Goal: Task Accomplishment & Management: Manage account settings

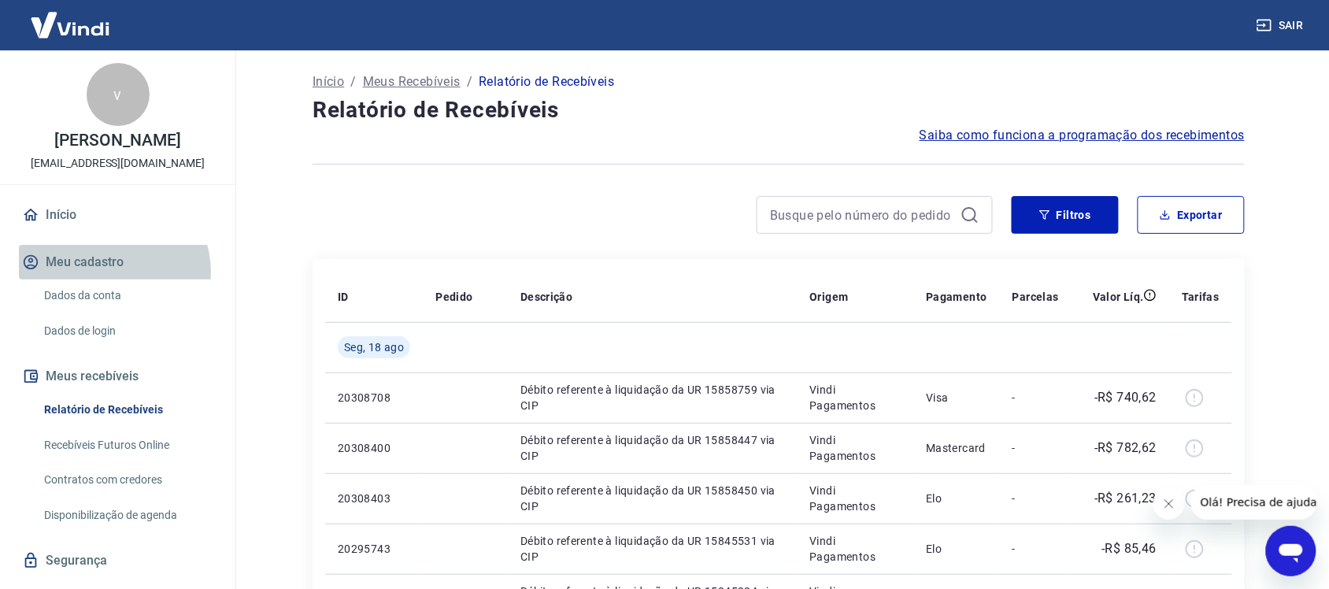
click at [113, 272] on button "Meu cadastro" at bounding box center [118, 262] width 198 height 35
click at [116, 305] on link "Dados da conta" at bounding box center [127, 295] width 179 height 32
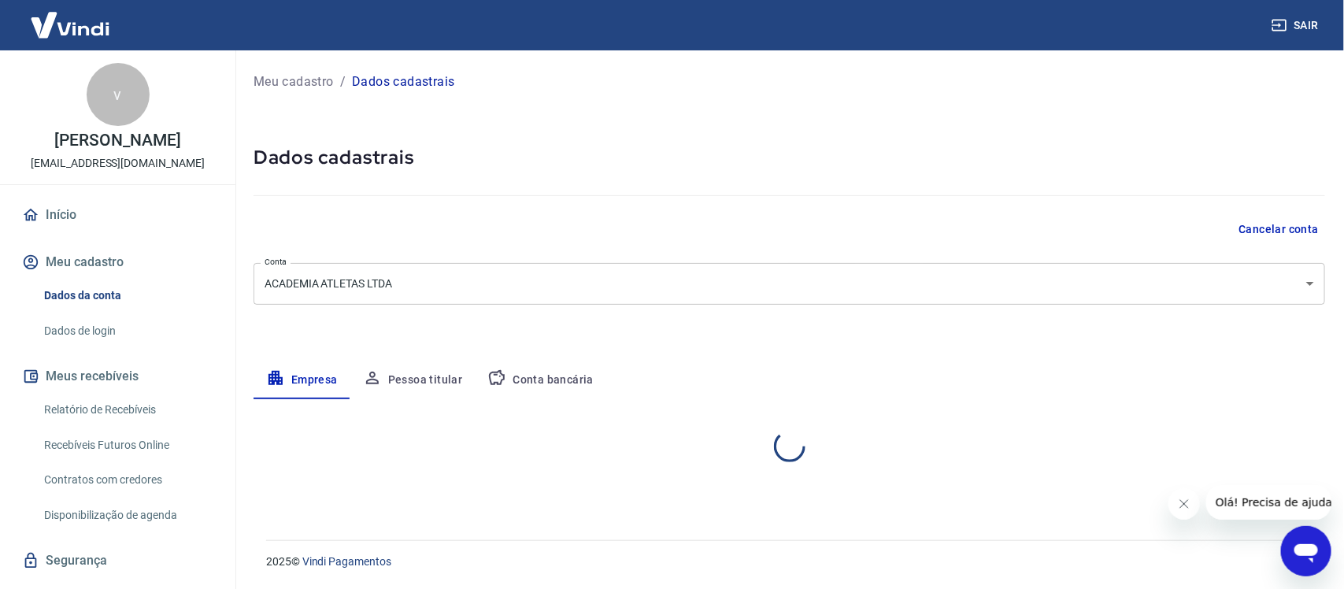
select select "ES"
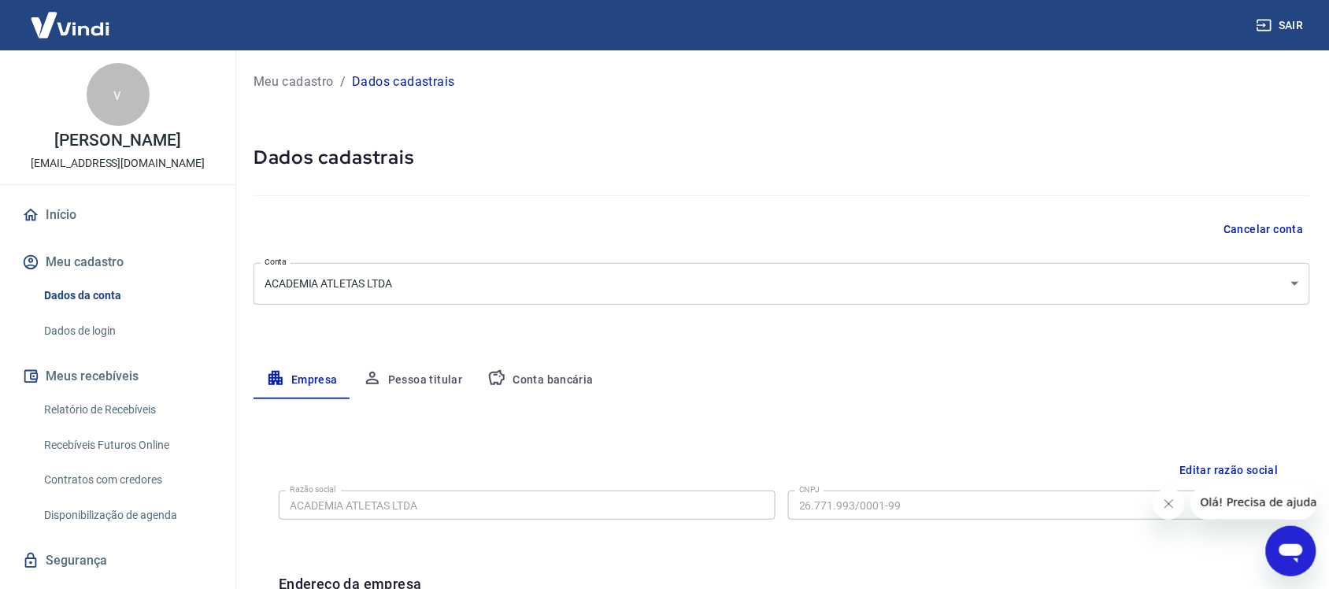
click at [117, 331] on link "Dados de login" at bounding box center [127, 331] width 179 height 32
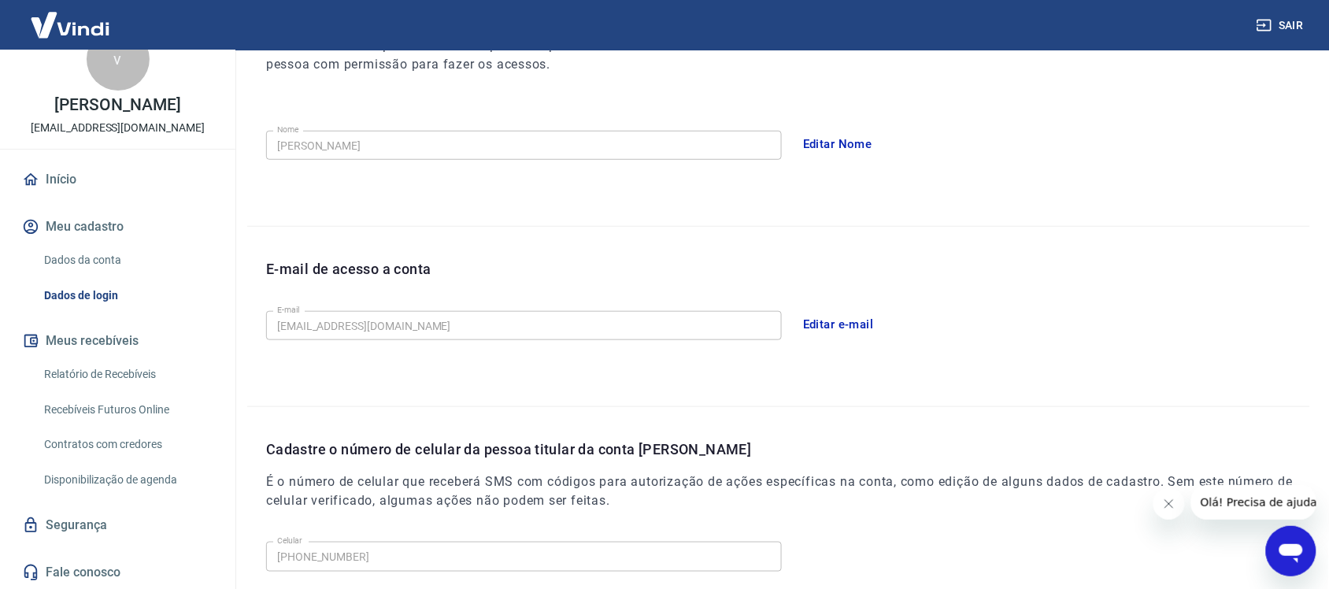
scroll to position [419, 0]
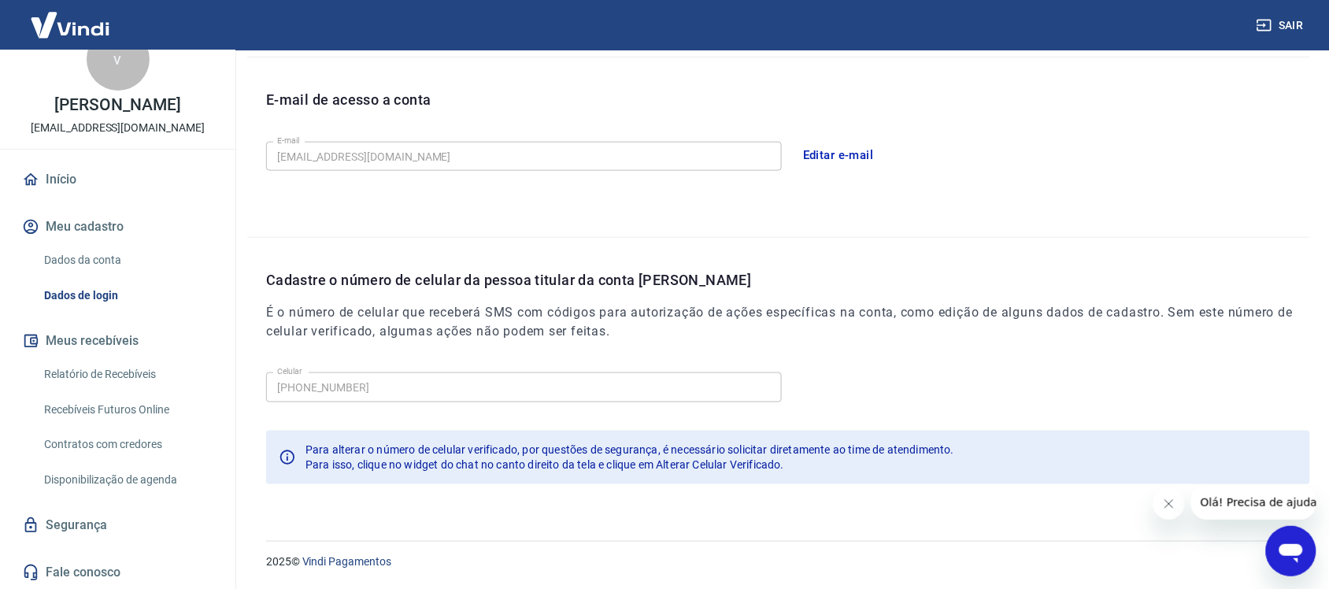
click at [971, 500] on div "Celular (28) 99905-3063 Celular Para alterar o número de celular verificado, po…" at bounding box center [788, 434] width 1044 height 136
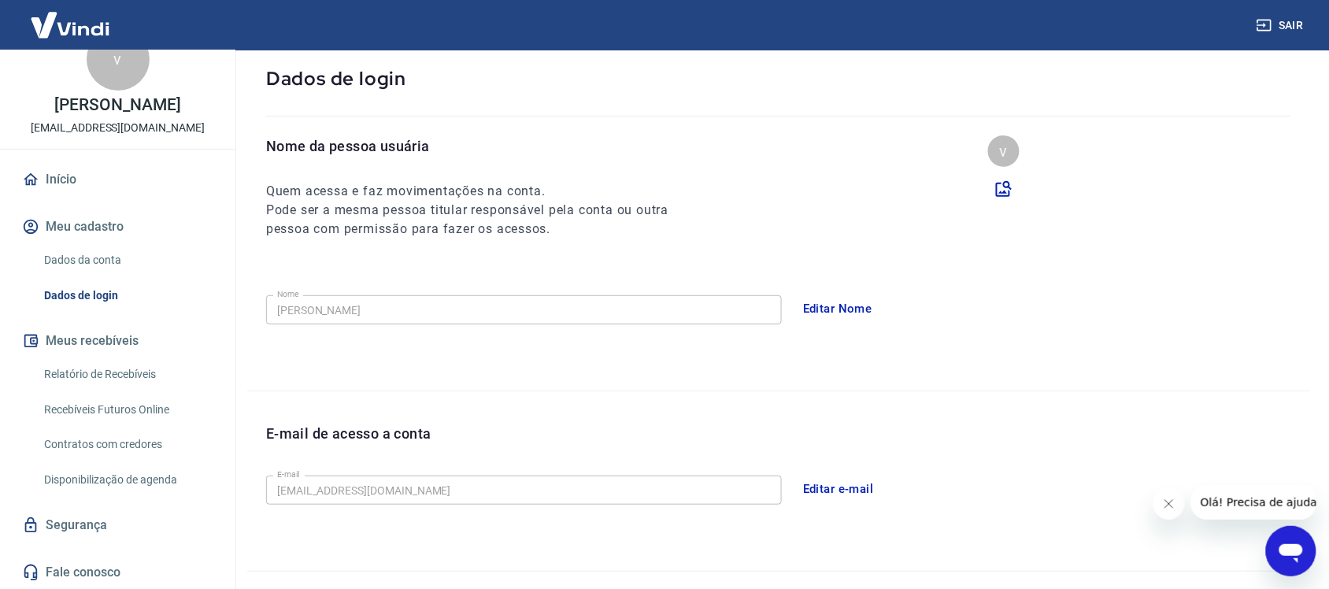
scroll to position [25, 0]
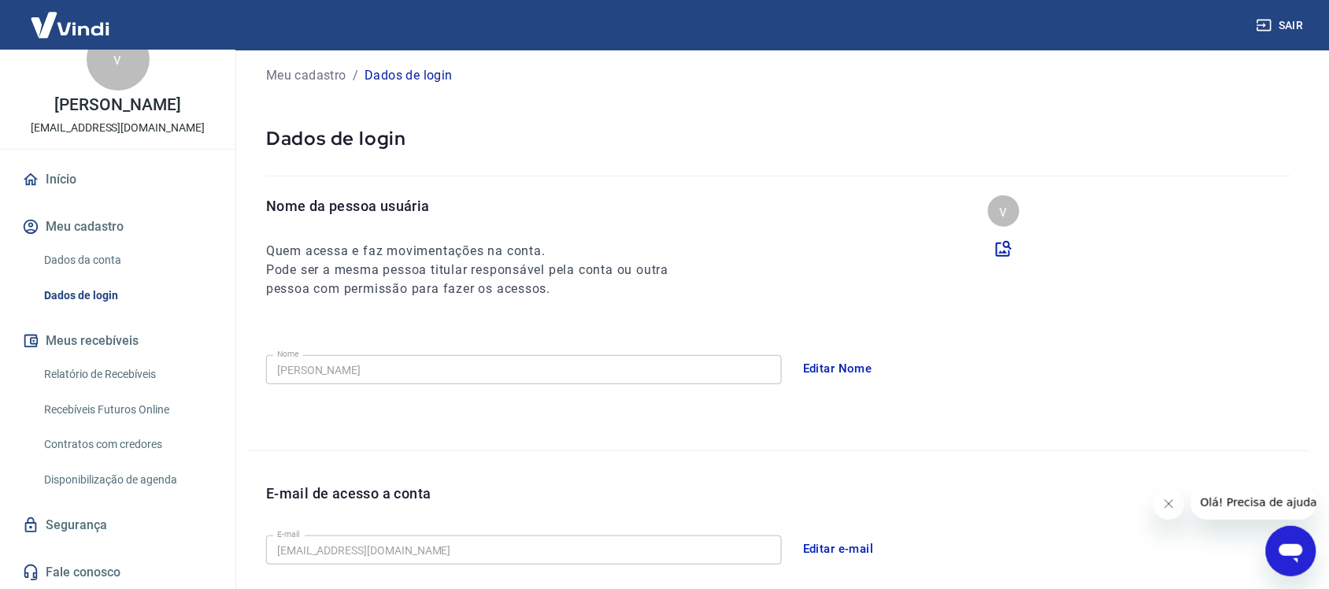
click at [76, 261] on link "Dados da conta" at bounding box center [127, 260] width 179 height 32
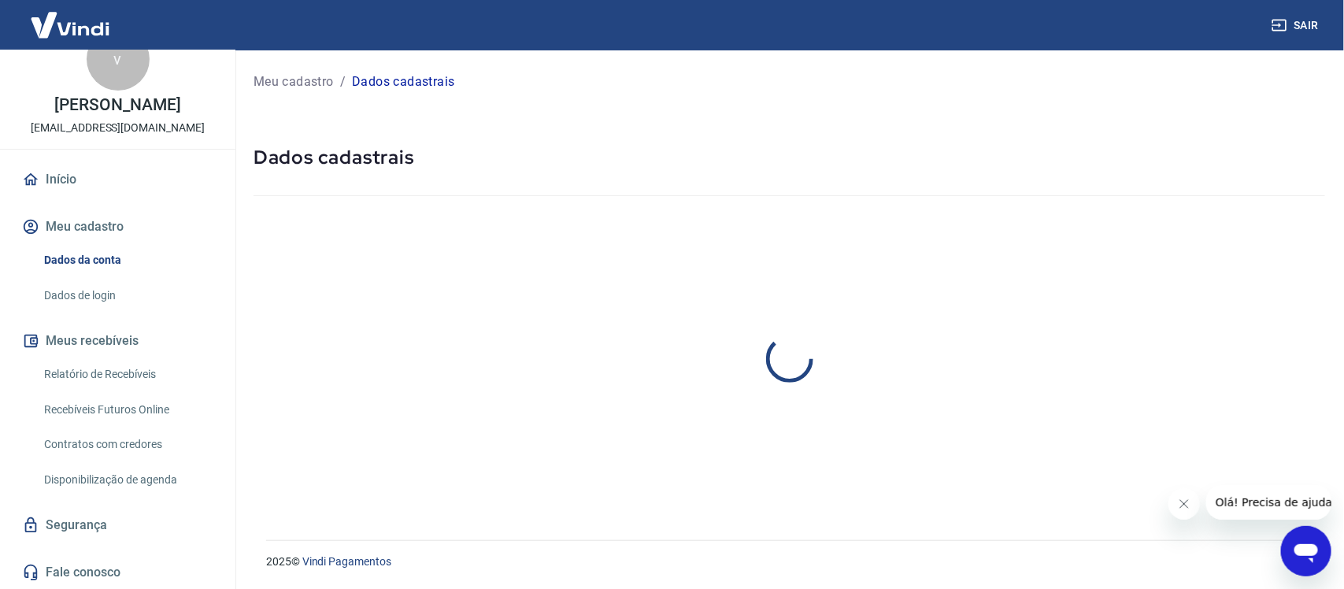
select select "ES"
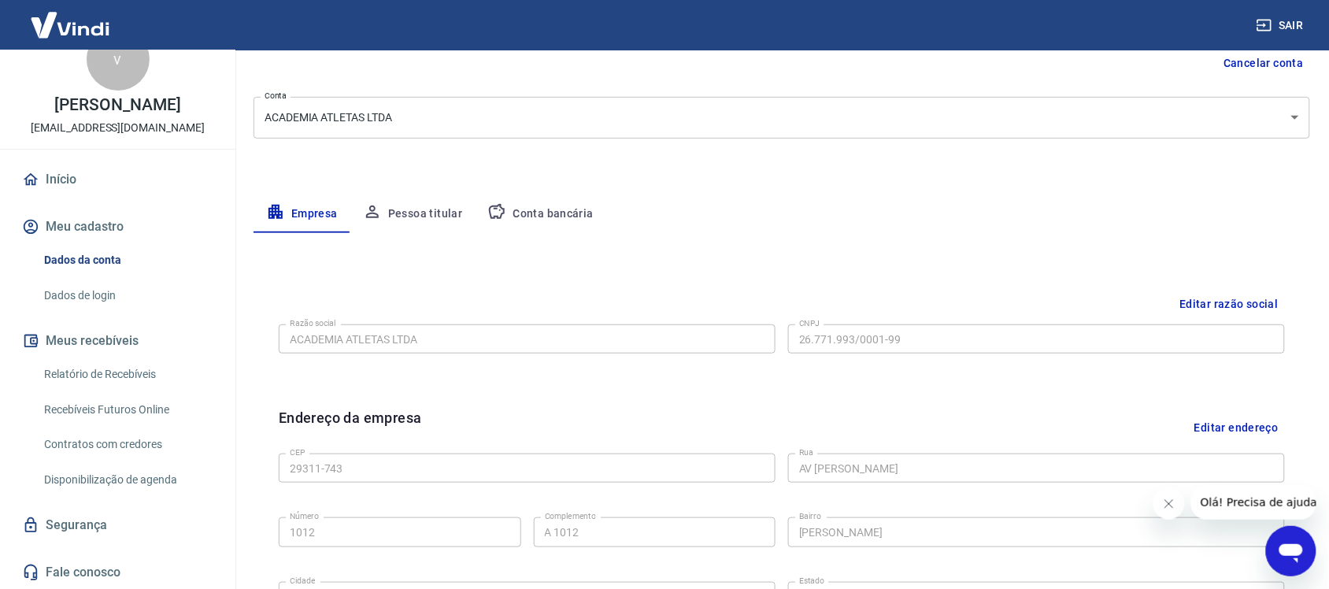
scroll to position [197, 0]
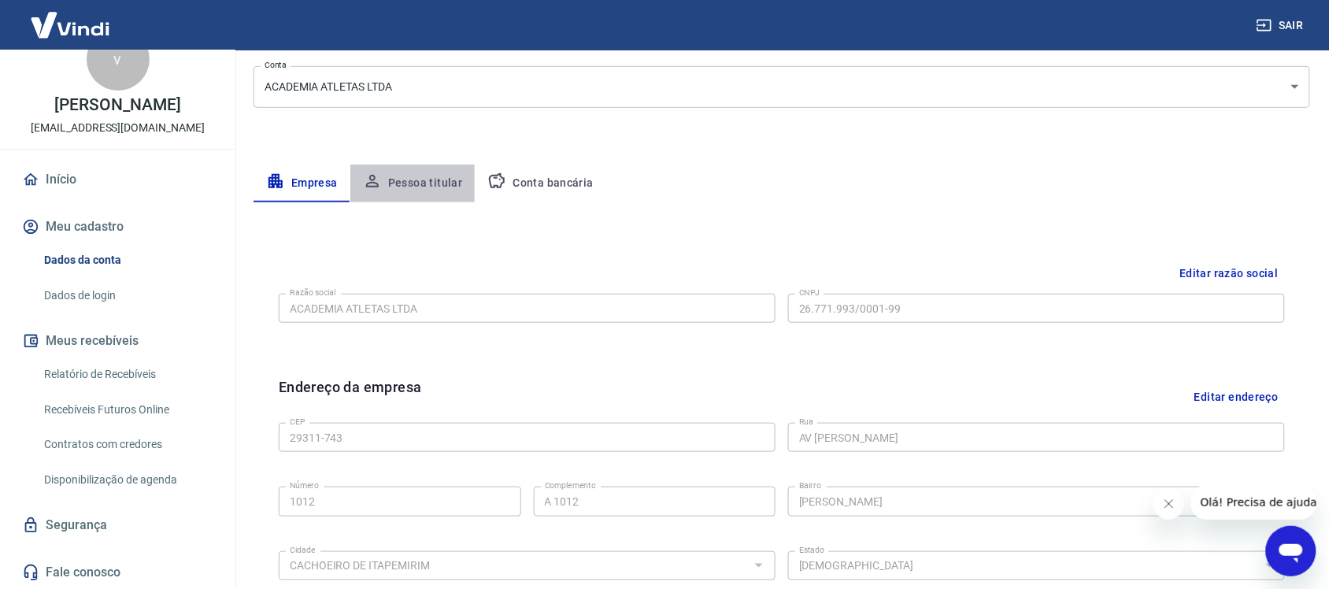
click at [447, 185] on button "Pessoa titular" at bounding box center [412, 184] width 125 height 38
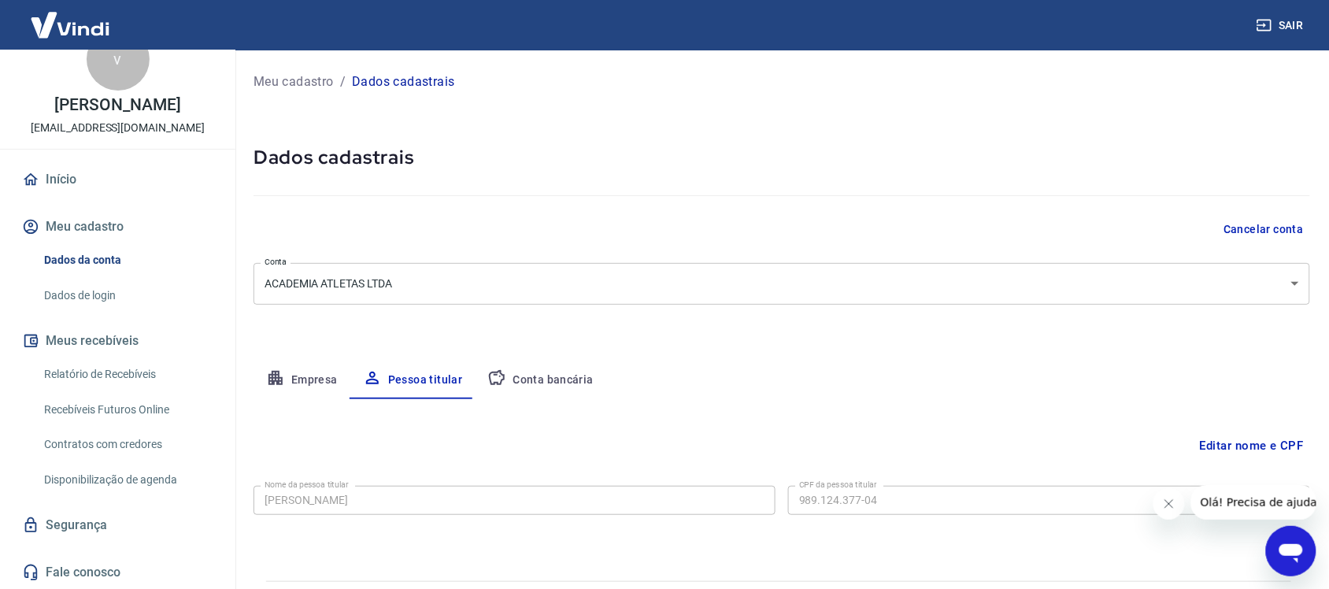
scroll to position [40, 0]
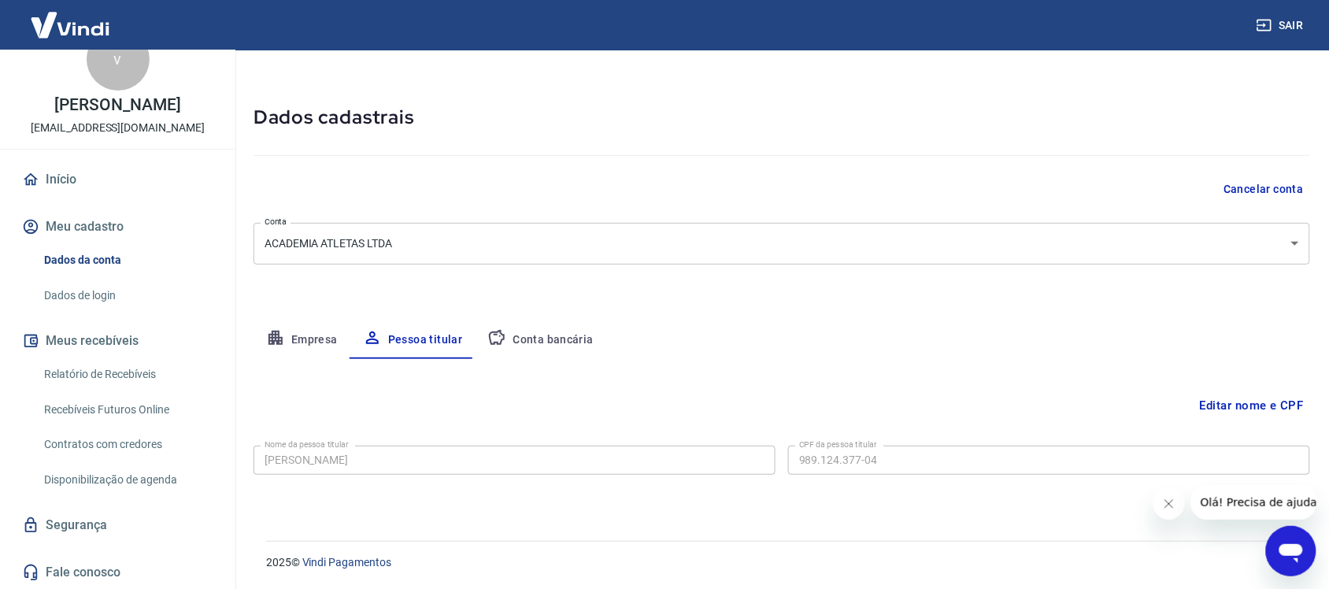
click at [321, 341] on button "Empresa" at bounding box center [302, 340] width 97 height 38
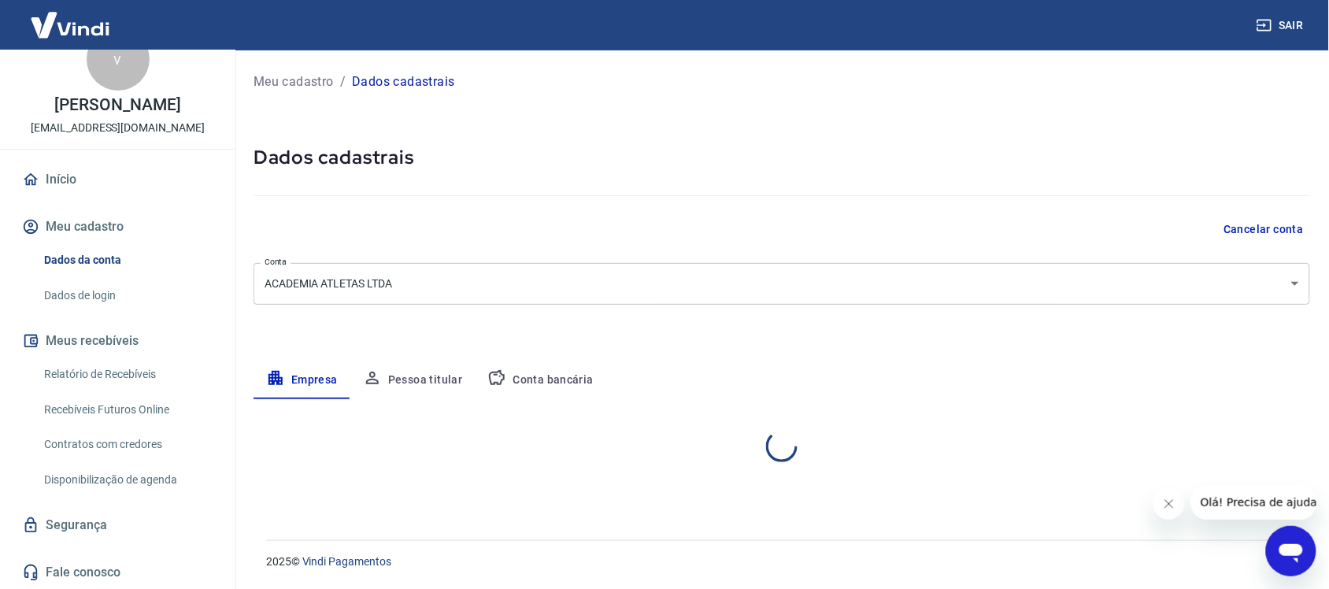
scroll to position [0, 0]
select select "ES"
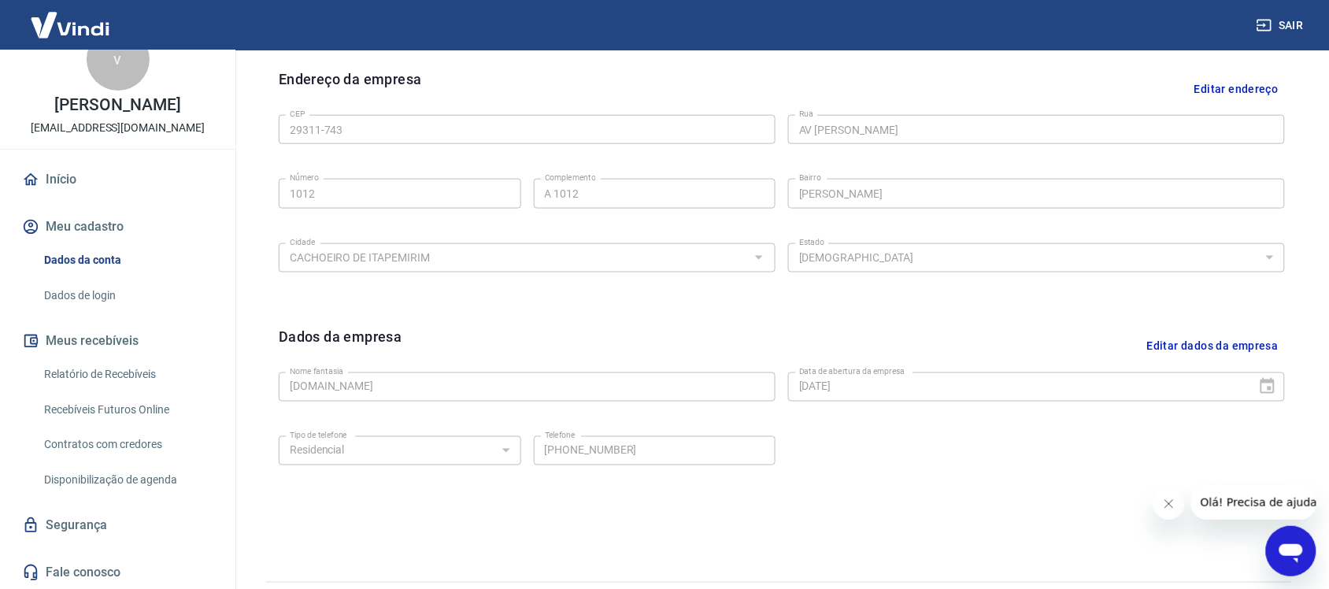
scroll to position [545, 0]
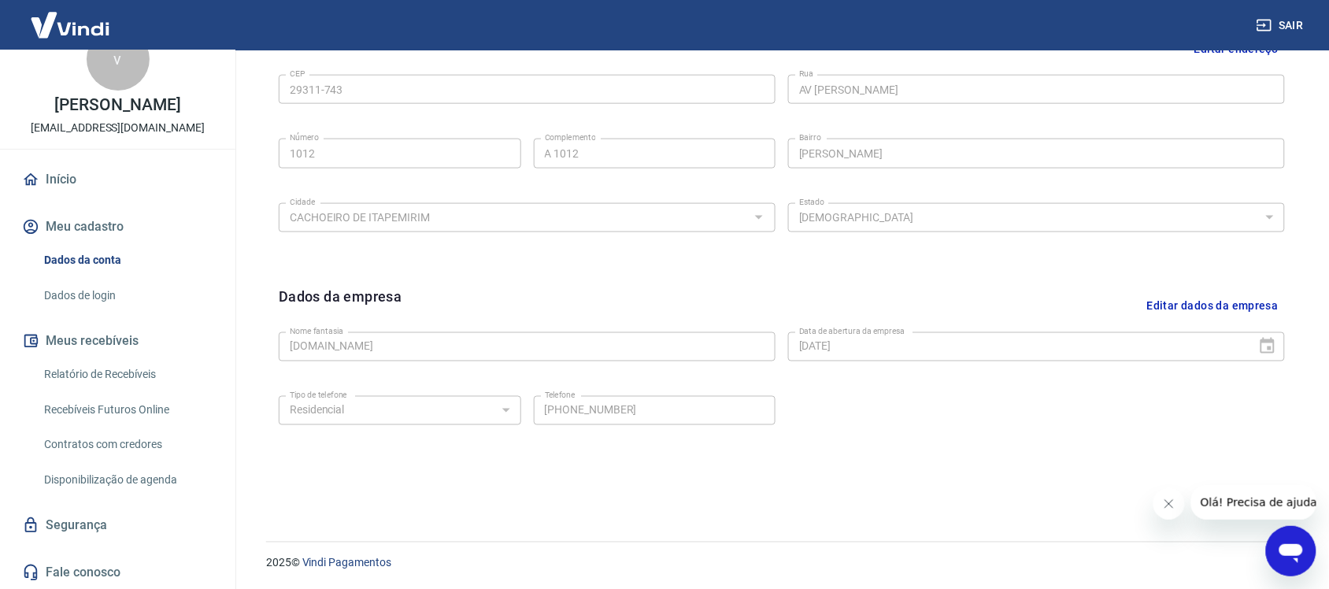
click at [1201, 311] on button "Editar dados da empresa" at bounding box center [1213, 306] width 144 height 40
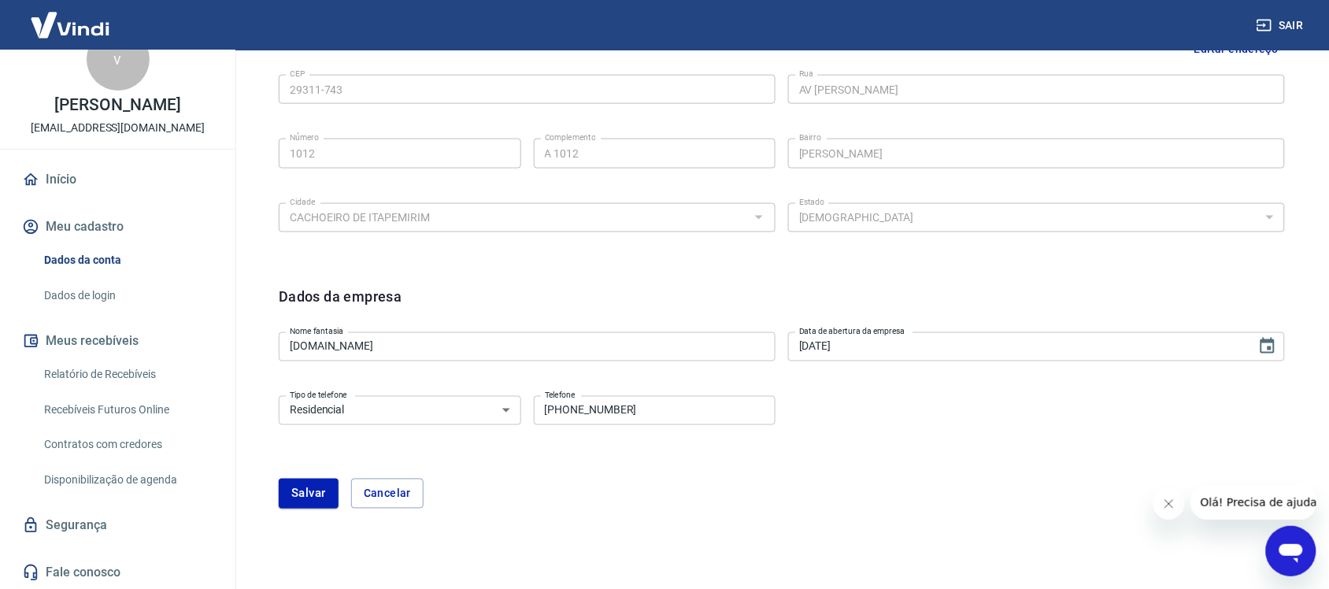
click at [512, 419] on select "Residencial Comercial" at bounding box center [400, 410] width 242 height 29
select select "business"
click at [279, 396] on select "Residencial Comercial" at bounding box center [400, 410] width 242 height 29
click at [669, 405] on input "(28) 99935-9798" at bounding box center [655, 410] width 242 height 29
drag, startPoint x: 669, startPoint y: 405, endPoint x: 547, endPoint y: 411, distance: 122.2
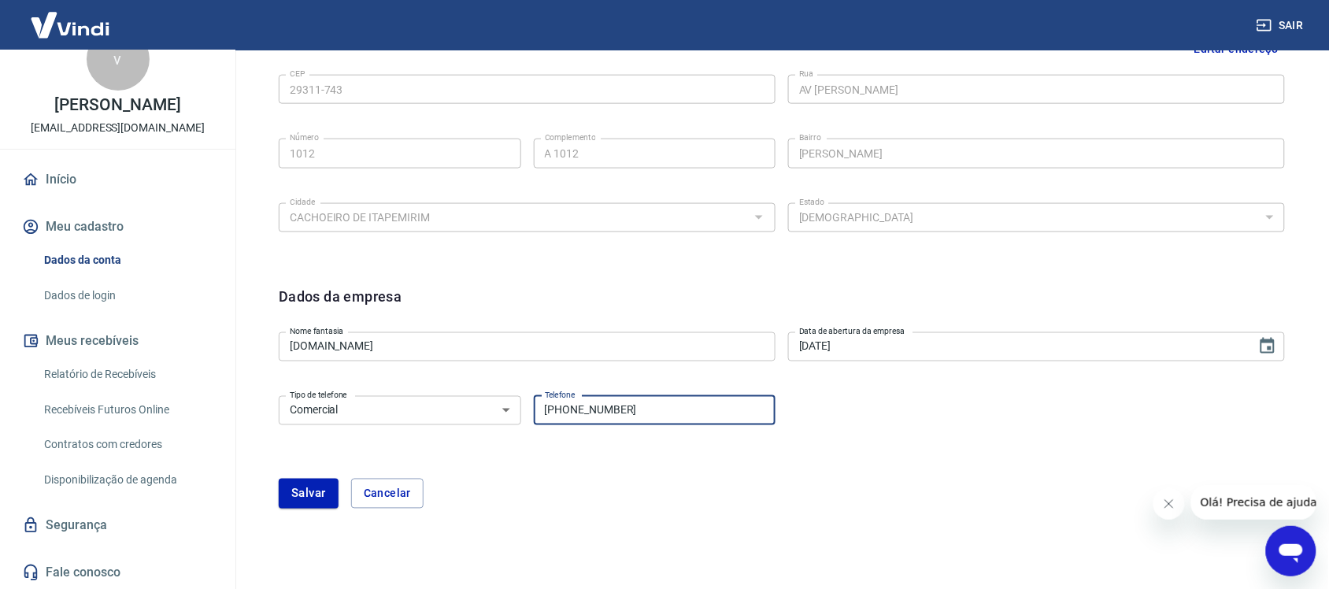
click at [547, 411] on input "(28) 99935-9798" at bounding box center [655, 410] width 242 height 29
type input "(28) 99944-9156"
click at [572, 476] on form "Dados da empresa Nome fantasia ATLETAS.COM Nome fantasia Data de abertura da em…" at bounding box center [782, 397] width 1006 height 223
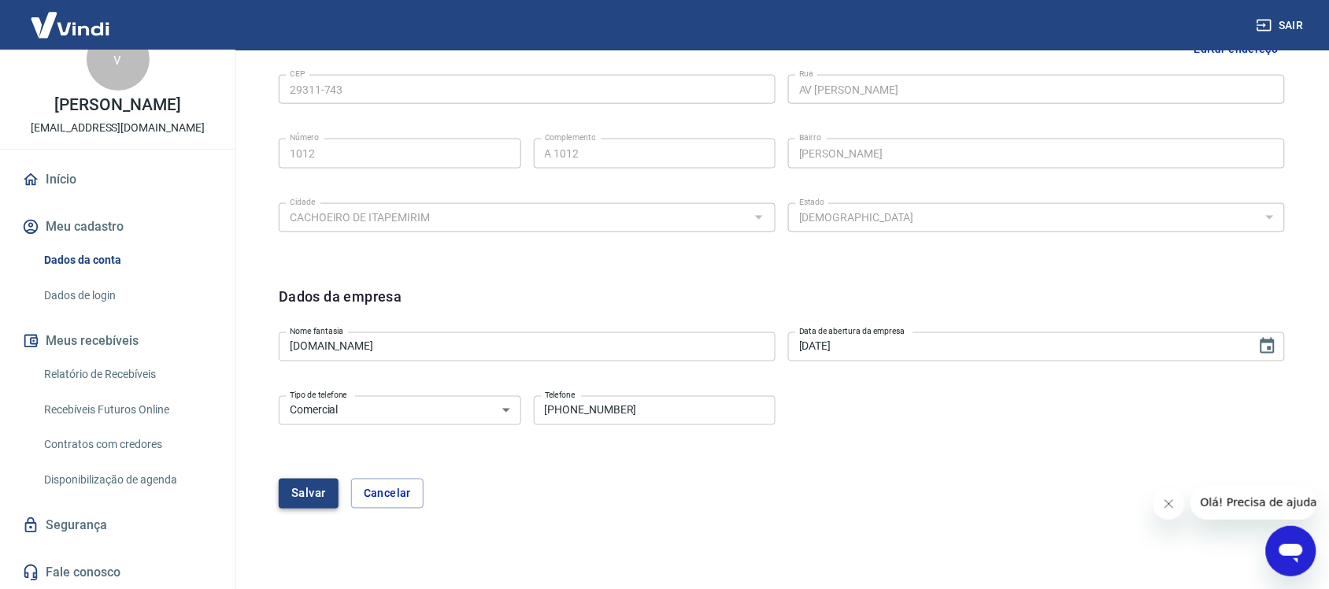
click at [301, 498] on button "Salvar" at bounding box center [309, 494] width 60 height 30
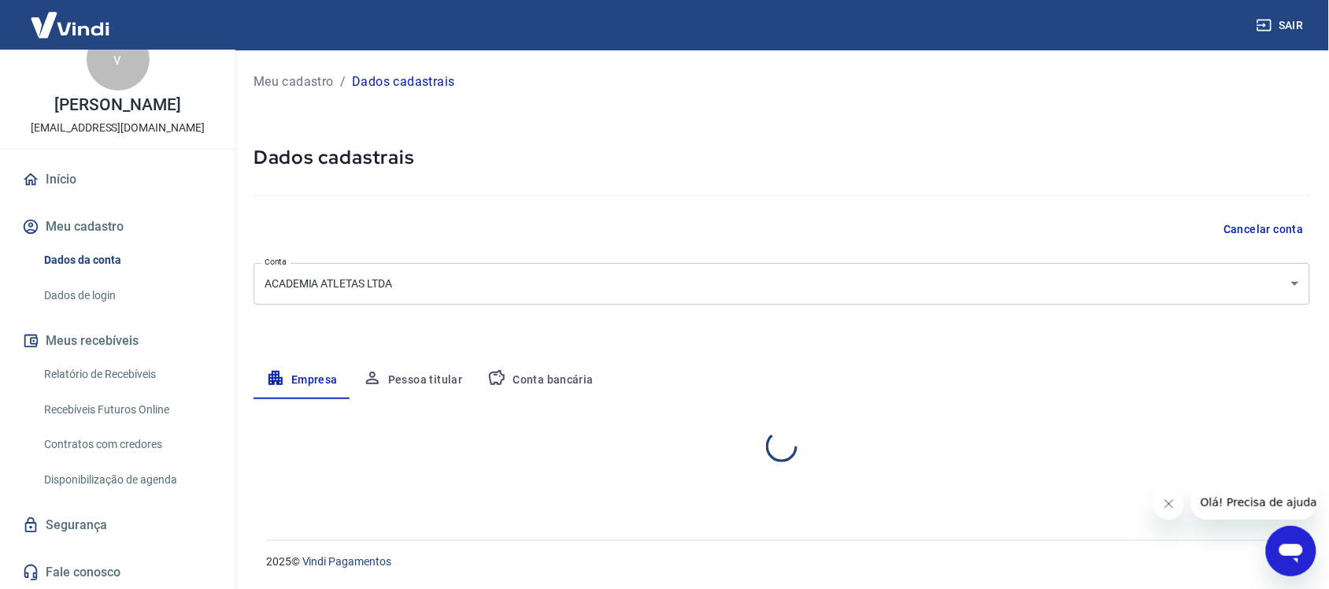
scroll to position [0, 0]
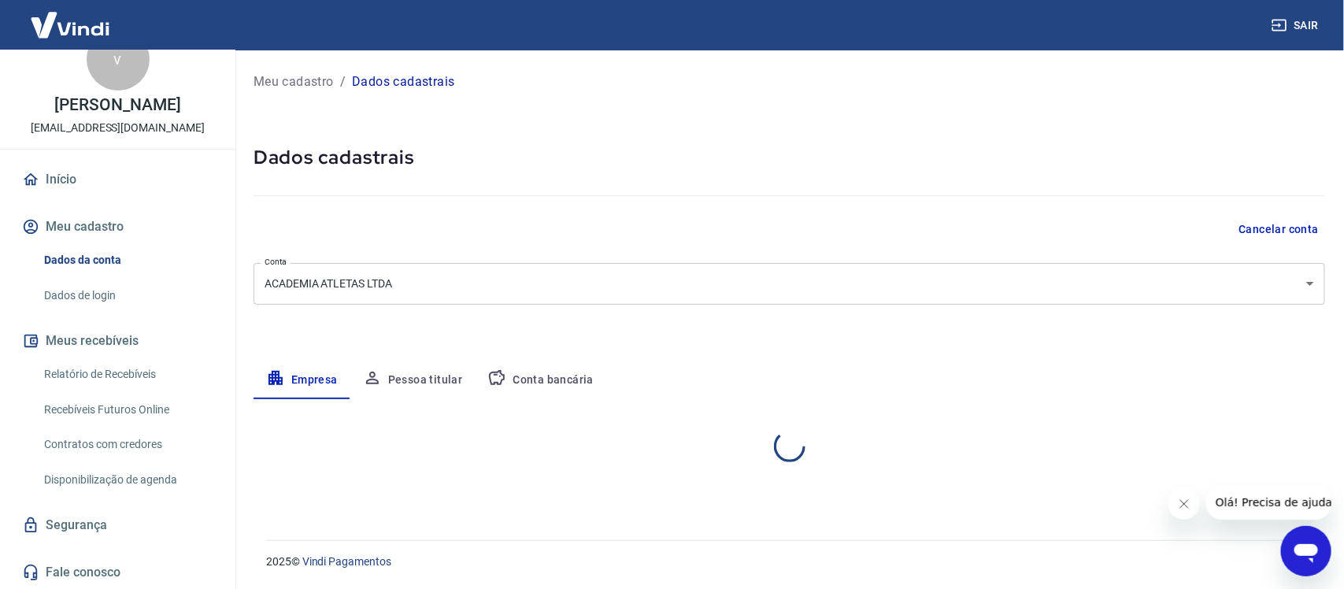
select select "ES"
select select "business"
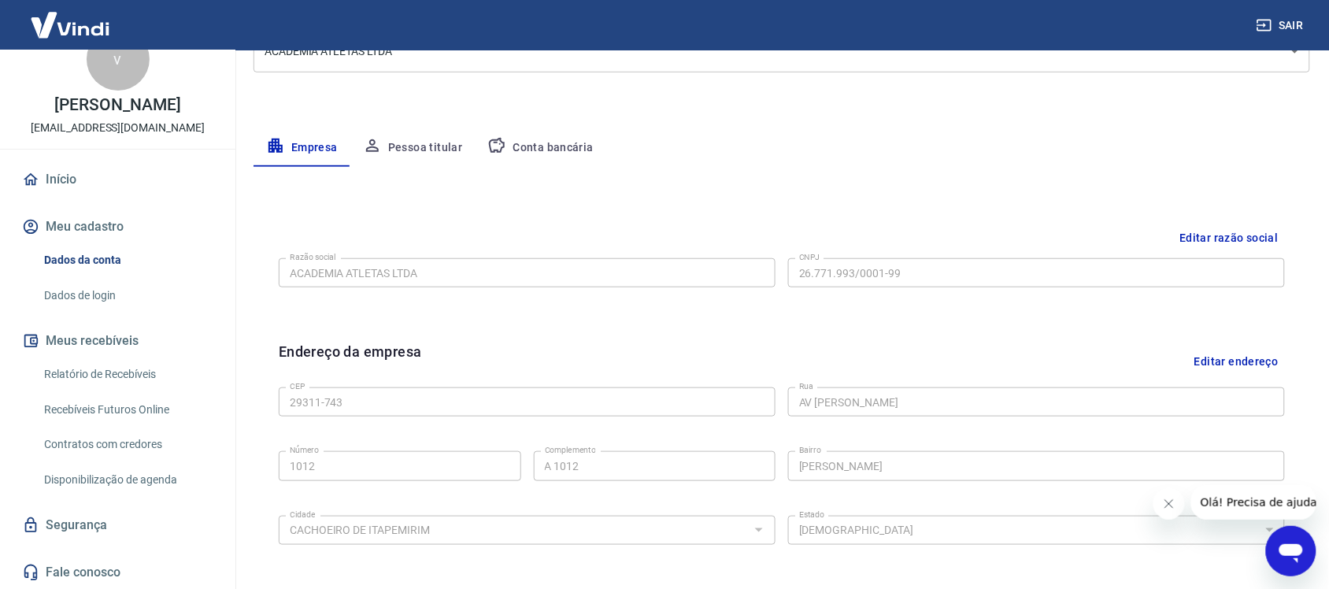
scroll to position [151, 0]
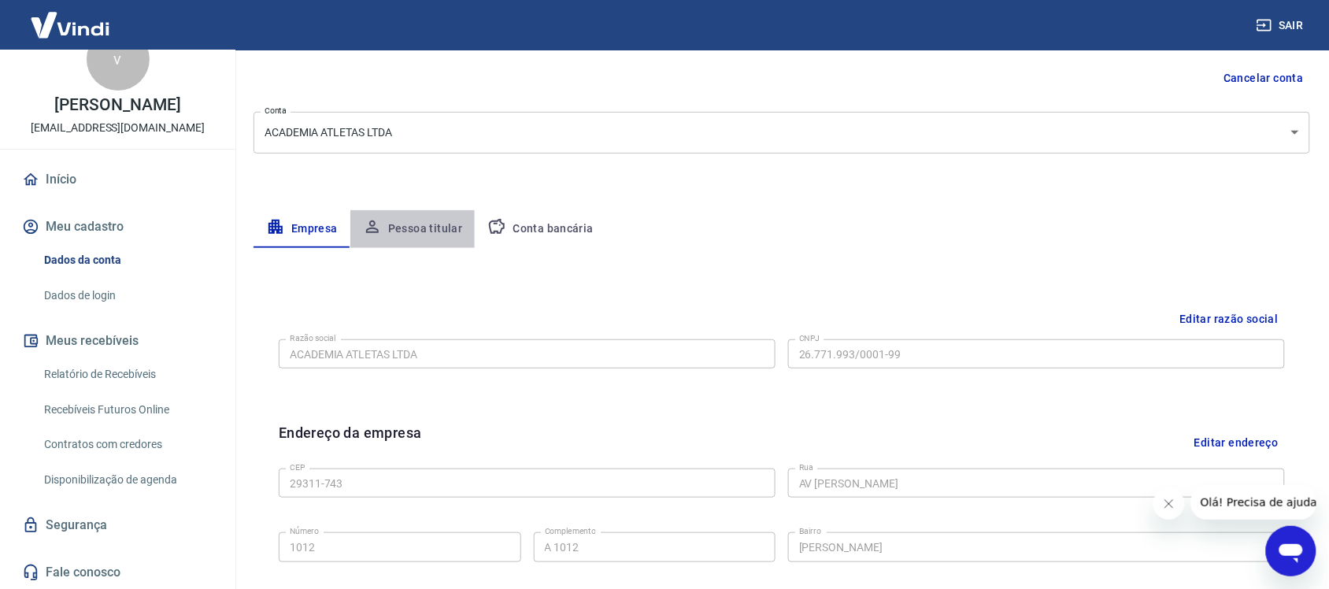
click at [412, 228] on button "Pessoa titular" at bounding box center [412, 229] width 125 height 38
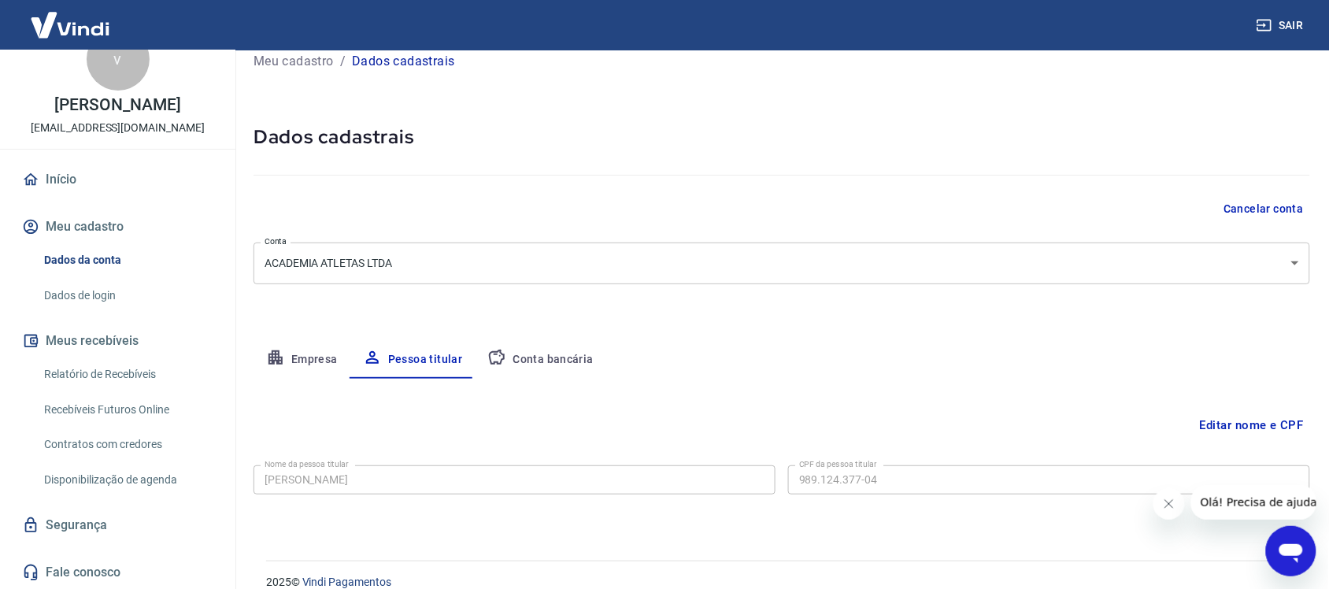
scroll to position [40, 0]
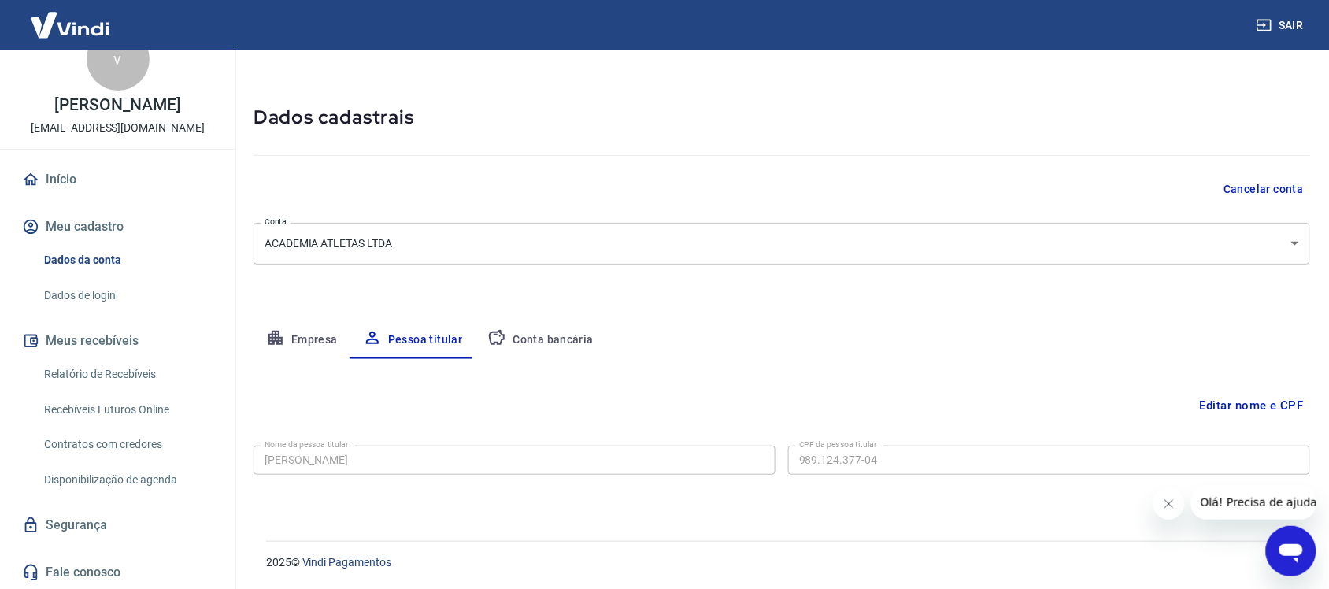
click at [106, 299] on link "Dados de login" at bounding box center [127, 295] width 179 height 32
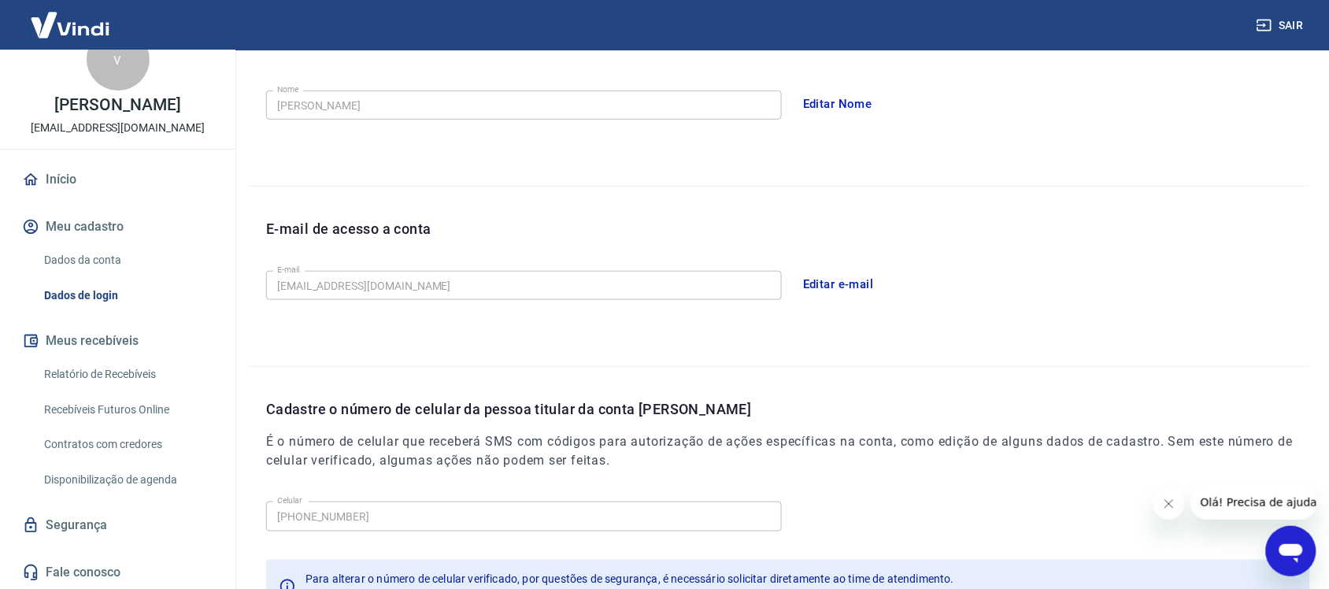
scroll to position [419, 0]
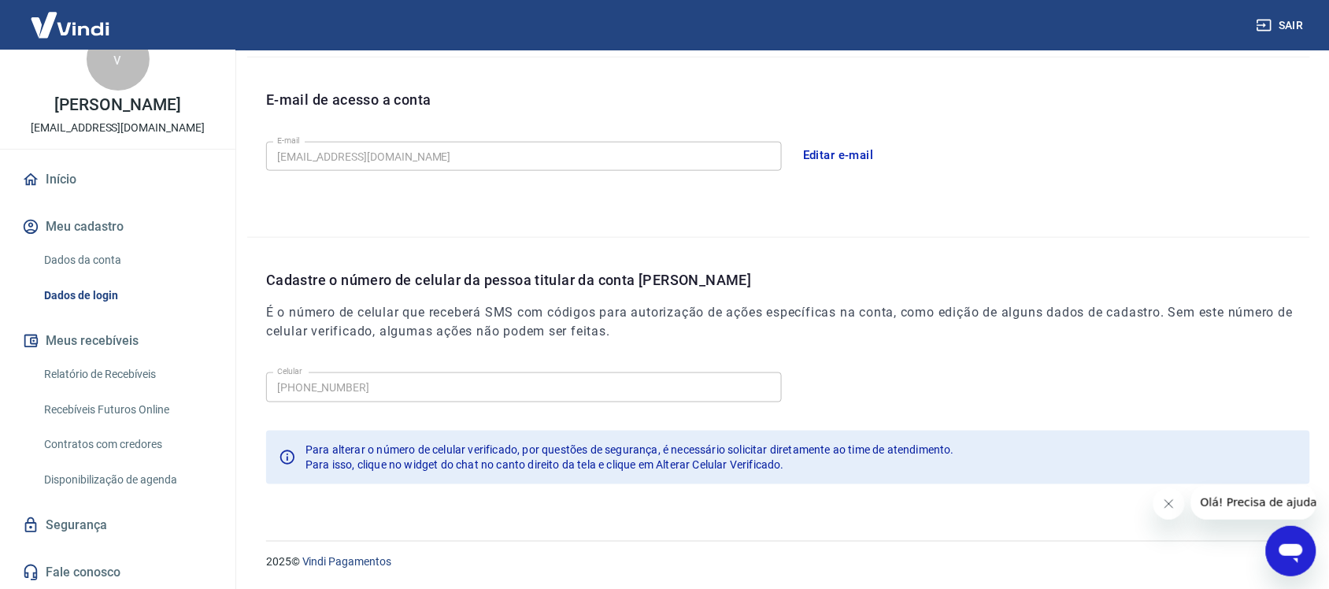
click at [1172, 503] on icon "Fechar mensagem da empresa" at bounding box center [1168, 503] width 13 height 13
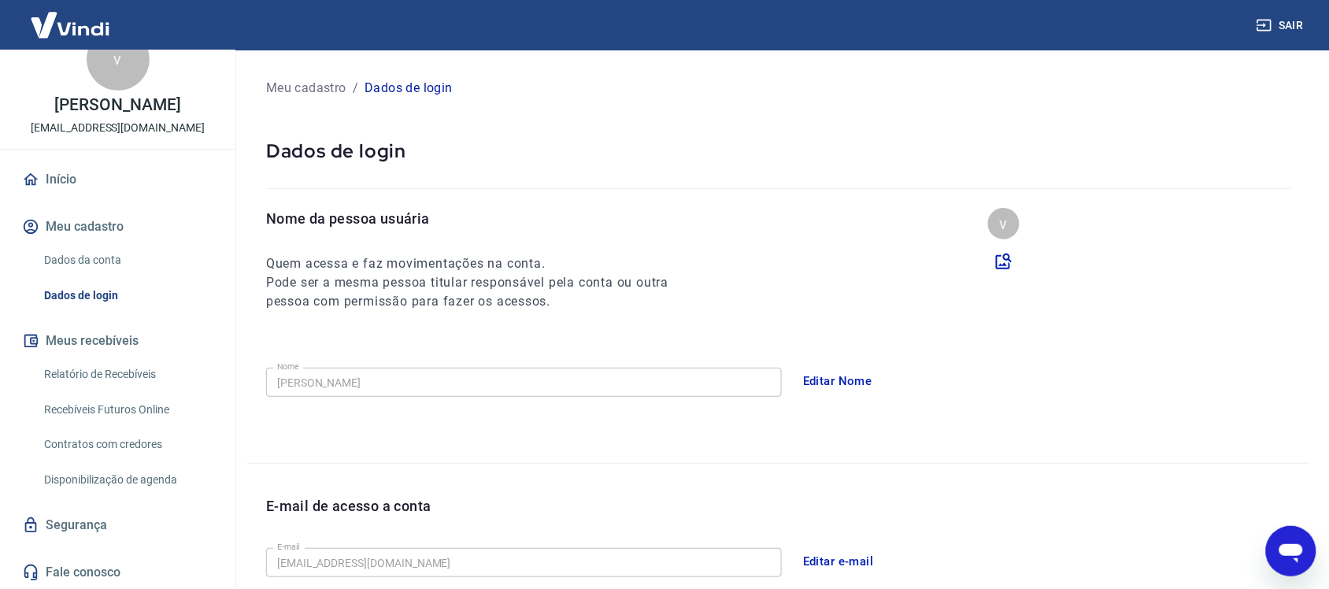
scroll to position [0, 0]
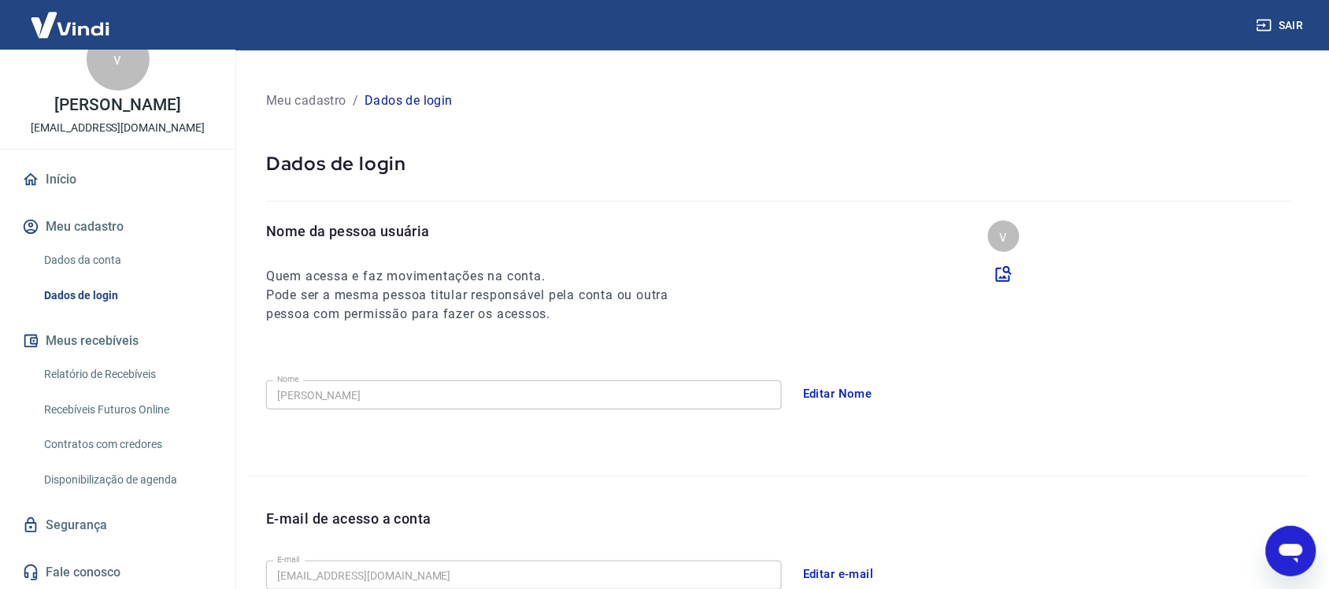
click at [128, 376] on link "Relatório de Recebíveis" at bounding box center [127, 374] width 179 height 32
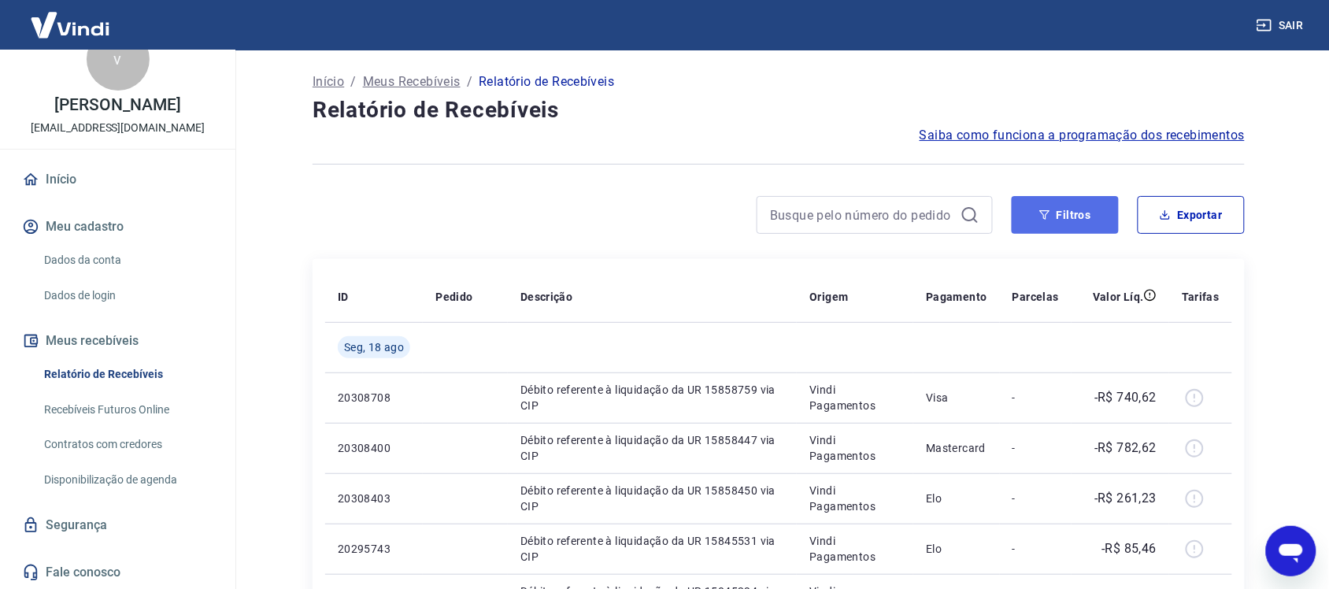
click at [1049, 215] on icon "button" at bounding box center [1044, 214] width 11 height 11
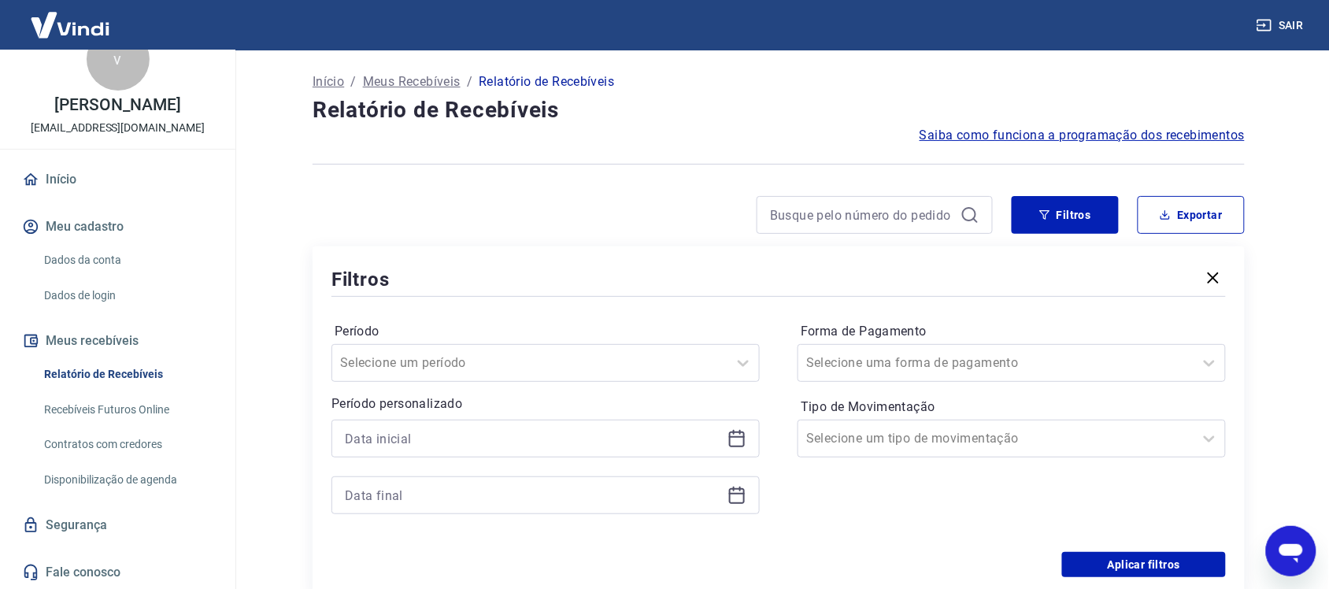
click at [737, 443] on icon at bounding box center [736, 438] width 19 height 19
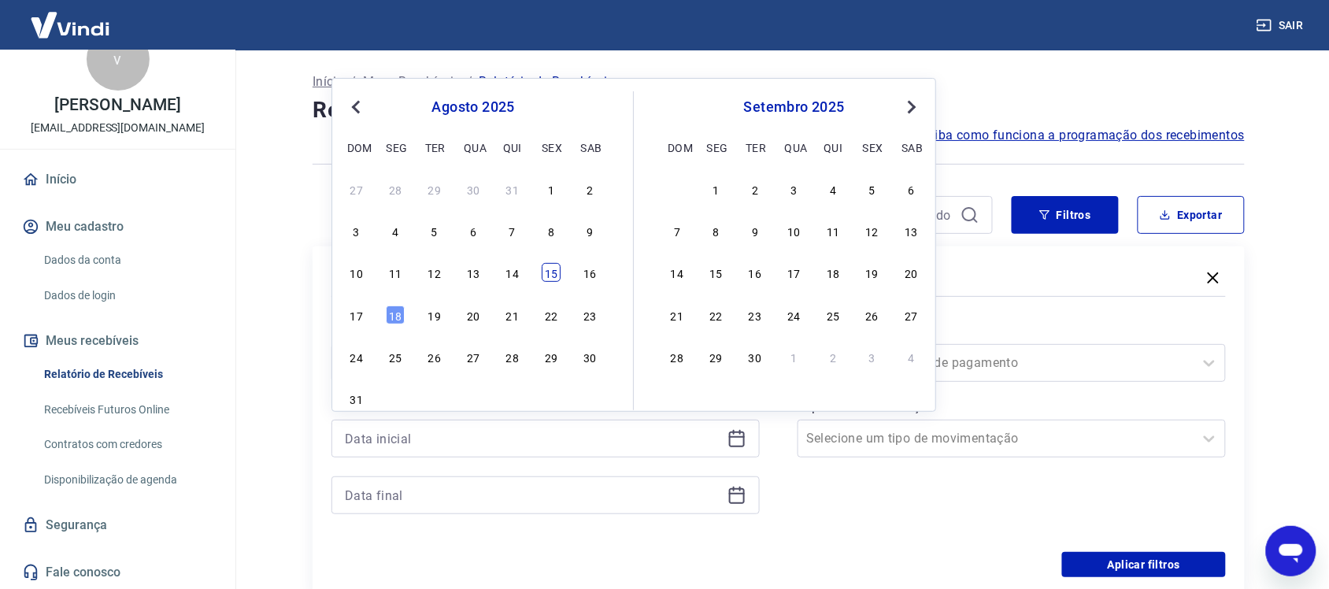
click at [551, 276] on div "15" at bounding box center [551, 272] width 19 height 19
type input "15/08/2025"
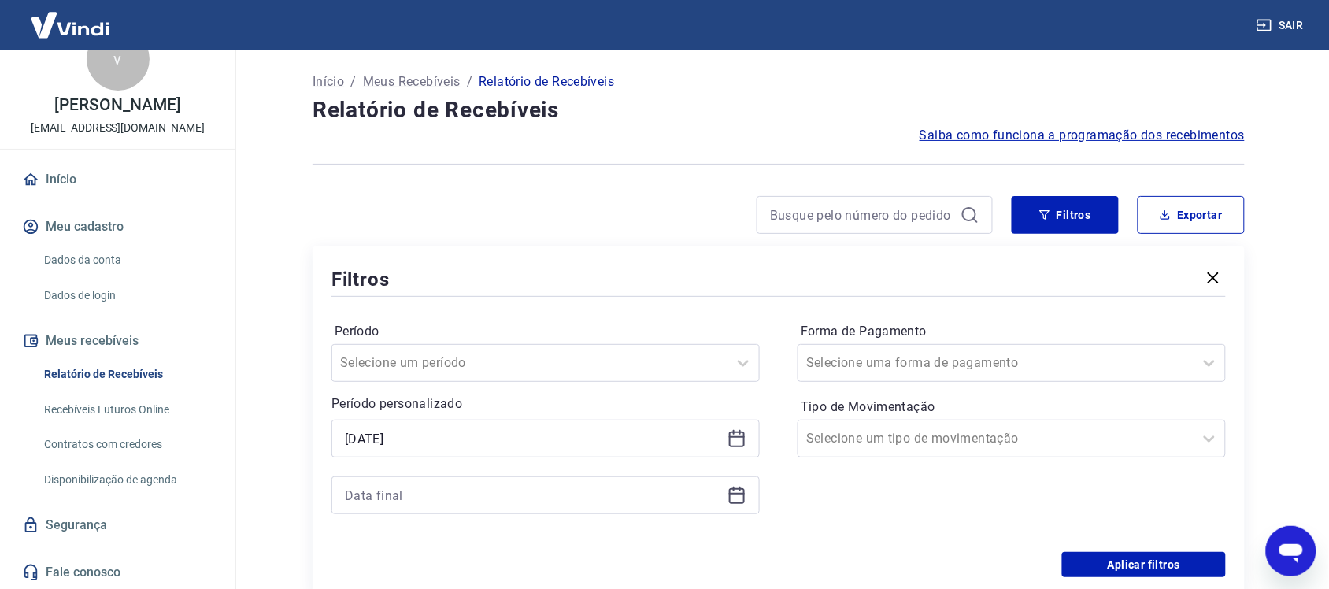
click at [742, 496] on icon at bounding box center [736, 495] width 19 height 19
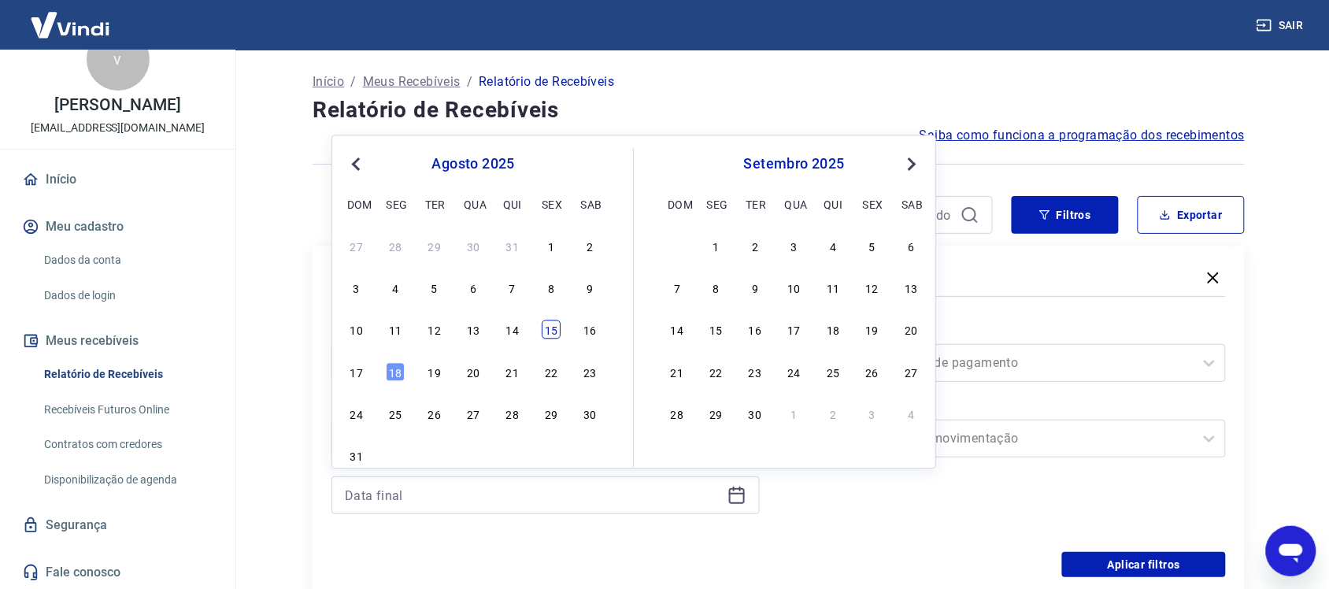
click at [551, 339] on div "15" at bounding box center [551, 329] width 19 height 19
type input "15/08/2025"
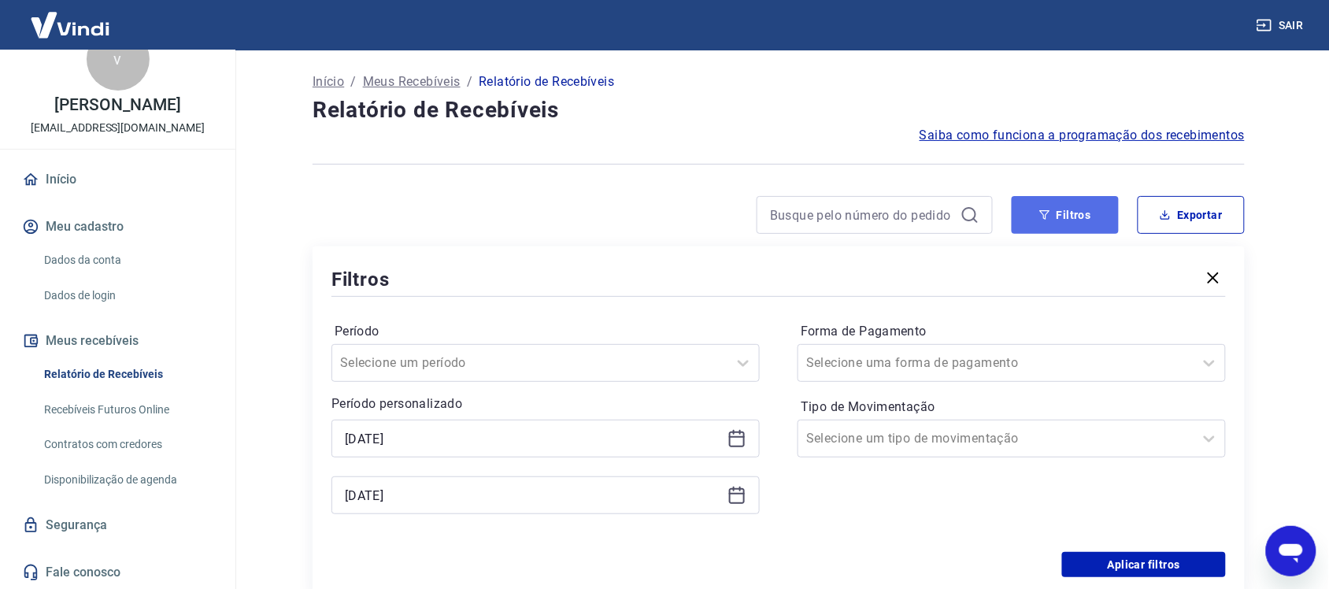
click at [1056, 214] on button "Filtros" at bounding box center [1065, 215] width 107 height 38
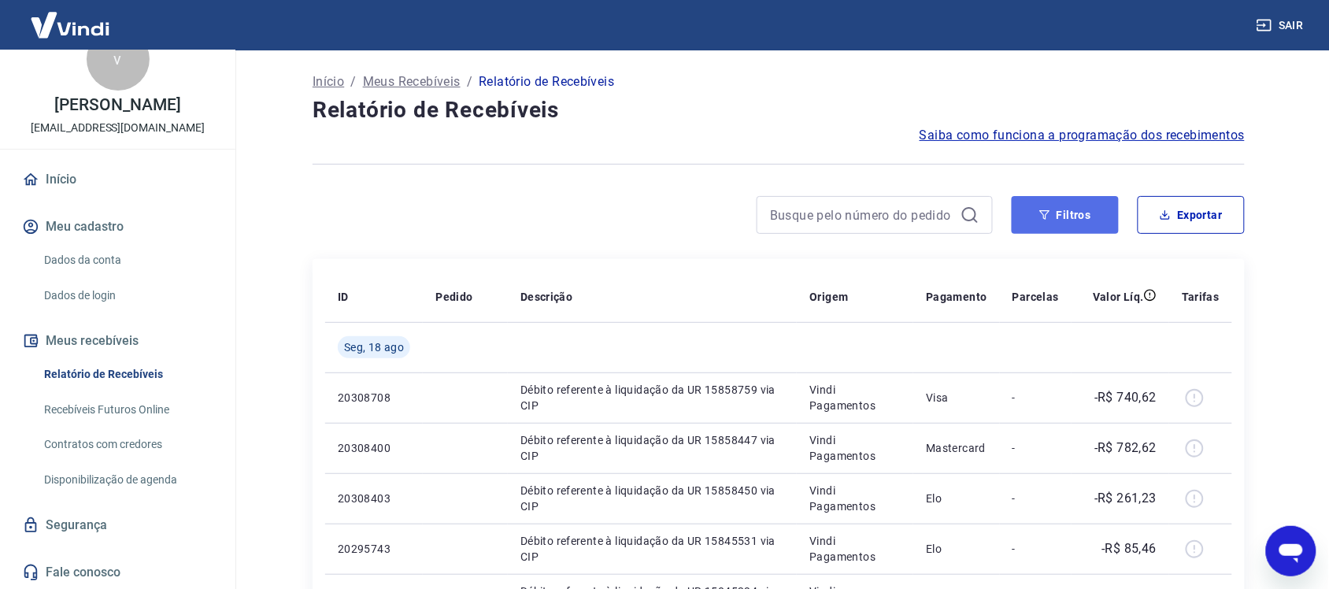
click at [1049, 213] on icon "button" at bounding box center [1044, 214] width 11 height 11
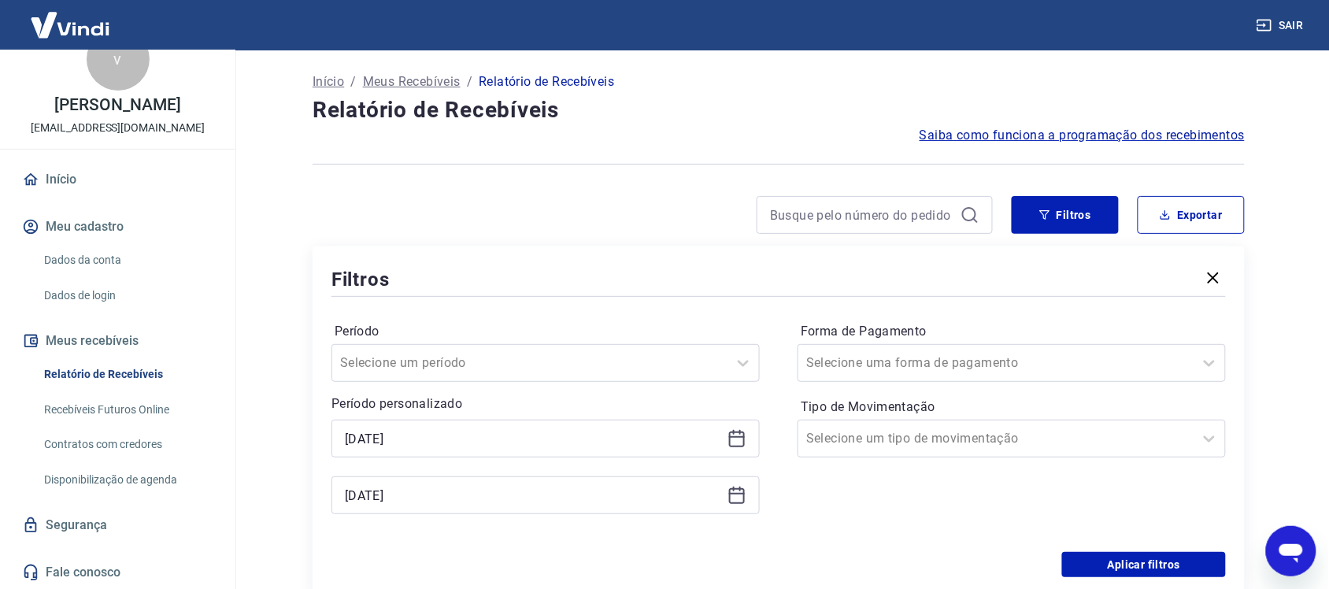
click at [744, 441] on icon at bounding box center [737, 439] width 16 height 16
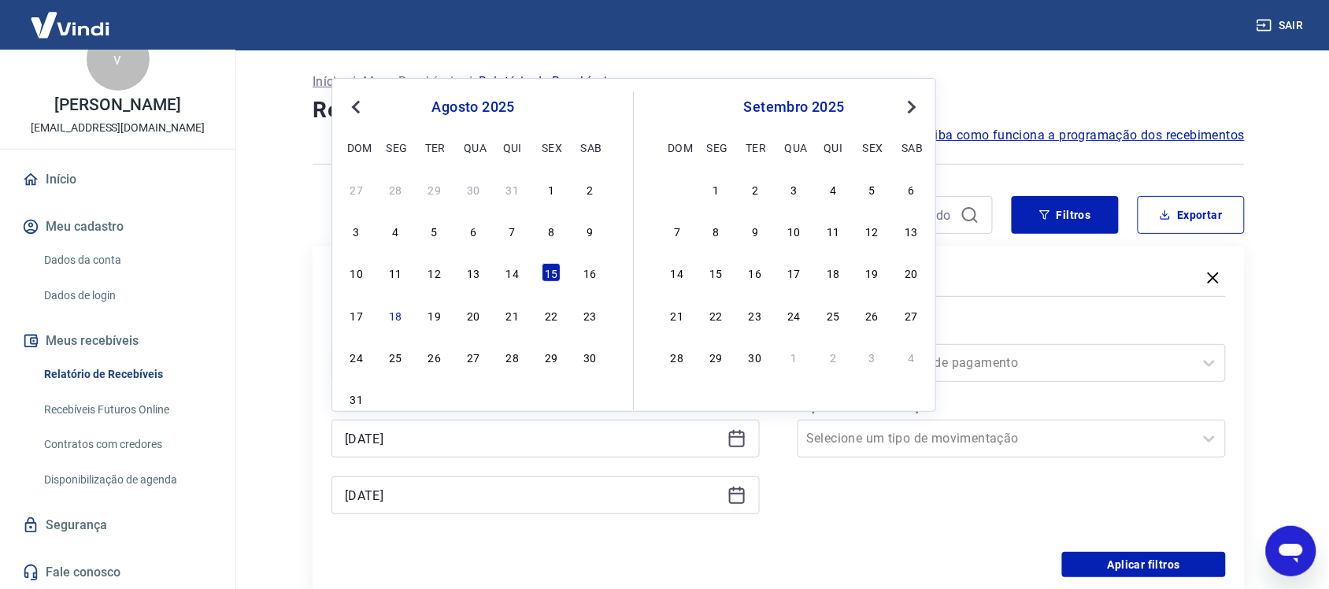
drag, startPoint x: 509, startPoint y: 233, endPoint x: 746, endPoint y: 257, distance: 237.4
click at [510, 233] on div "7" at bounding box center [512, 230] width 19 height 19
type input "07/08/2025"
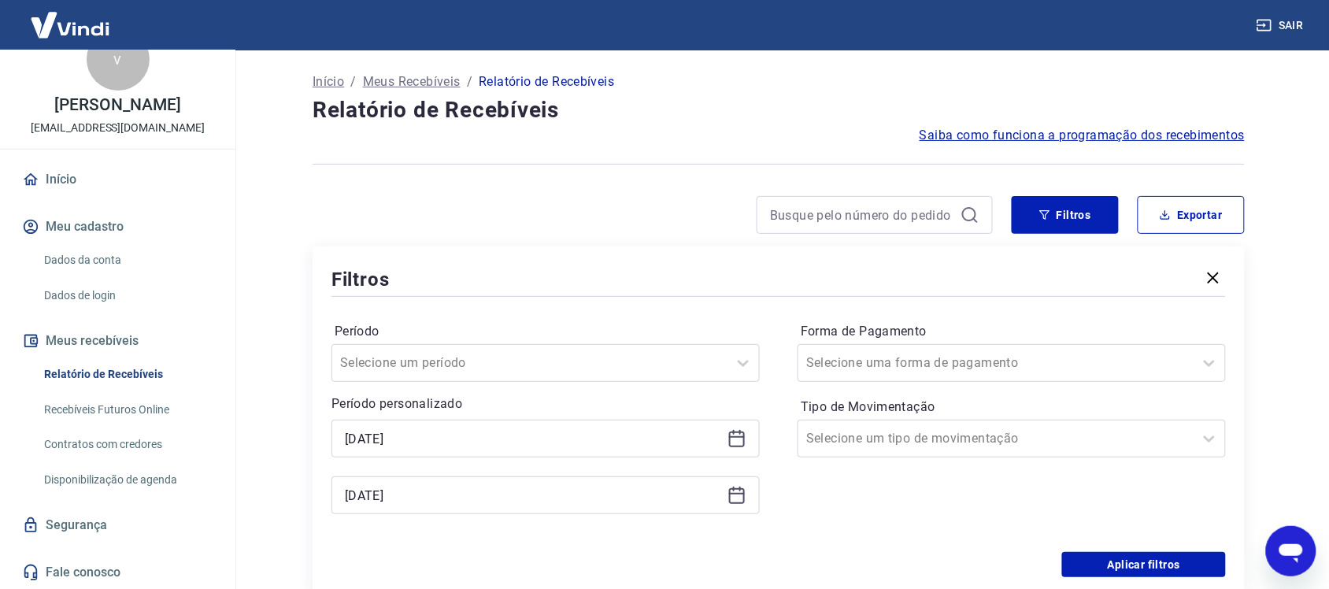
click at [737, 488] on icon at bounding box center [736, 495] width 19 height 19
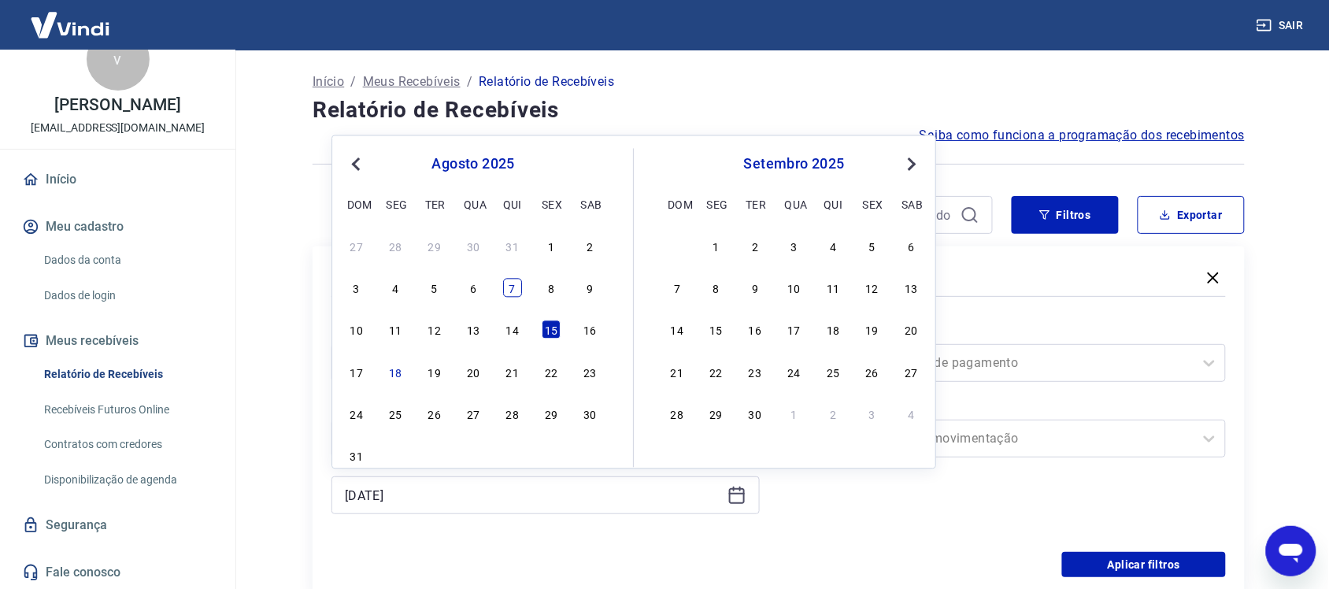
click at [510, 289] on div "7" at bounding box center [512, 288] width 19 height 19
type input "07/08/2025"
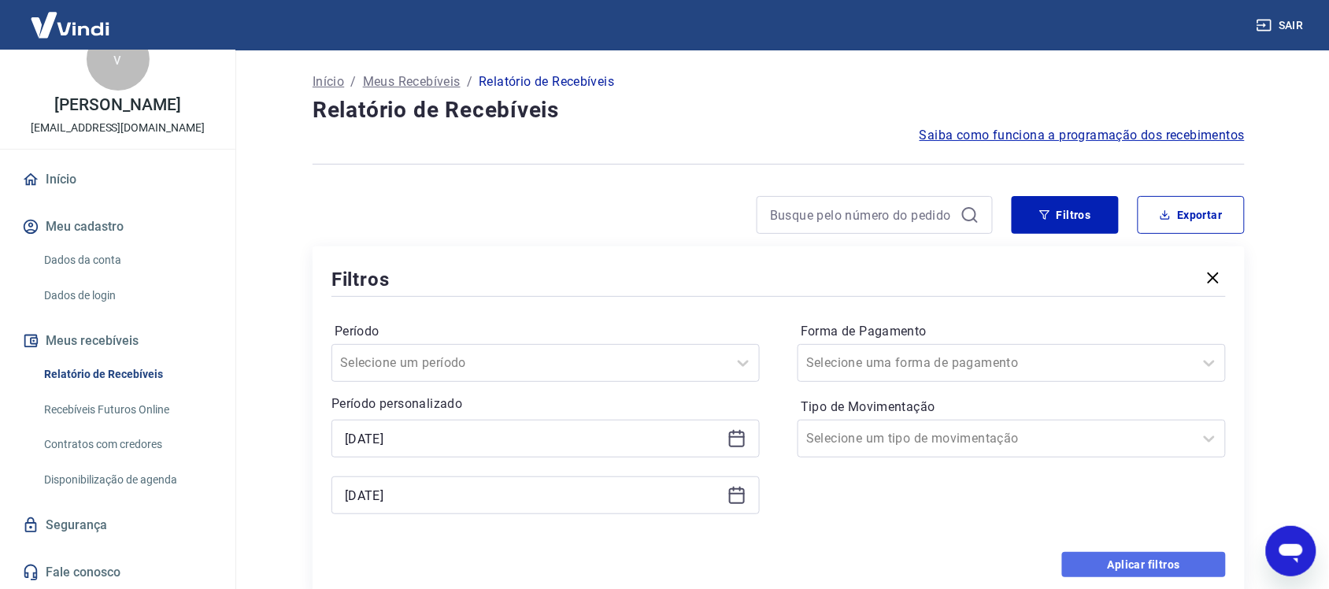
click at [1085, 572] on button "Aplicar filtros" at bounding box center [1144, 564] width 164 height 25
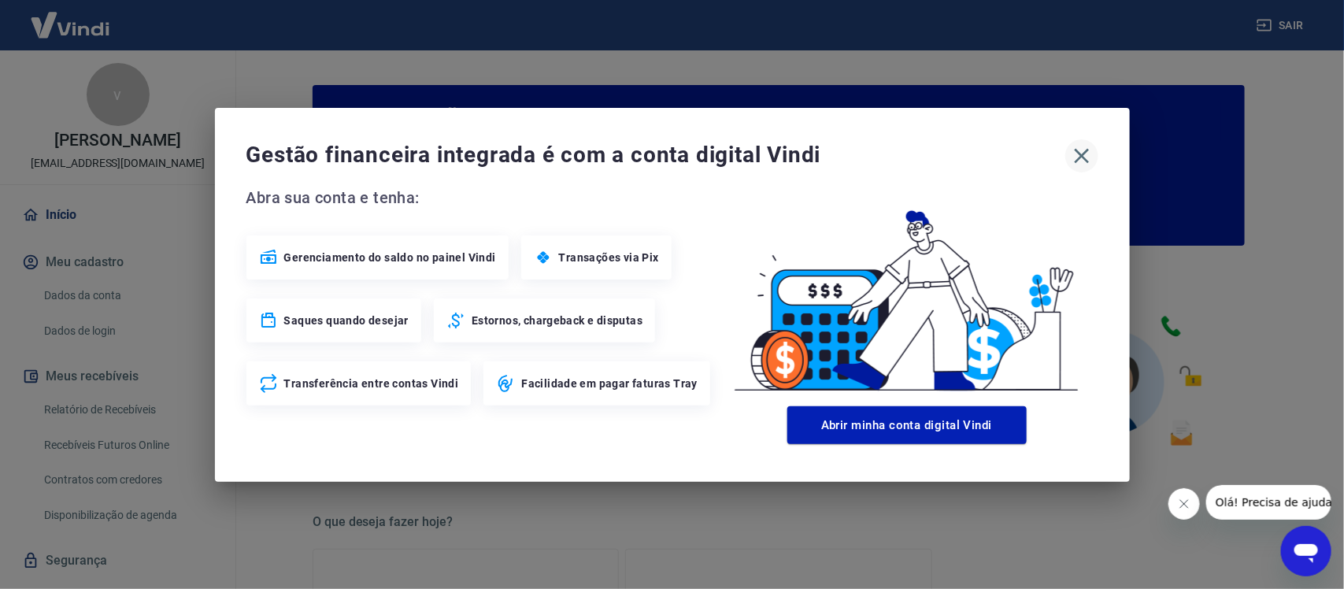
click at [1077, 159] on icon "button" at bounding box center [1081, 155] width 15 height 15
